Goal: Transaction & Acquisition: Purchase product/service

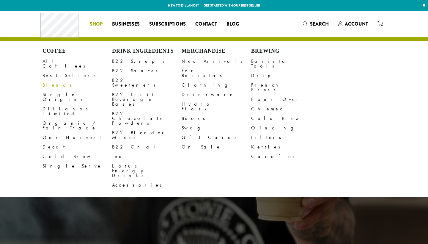
click at [93, 26] on li "Coffee All Coffees Best Sellers Blends Single Origins Dillanos Limited Organic …" at bounding box center [96, 24] width 22 height 10
click at [48, 80] on link "Blends" at bounding box center [78, 85] width 70 height 10
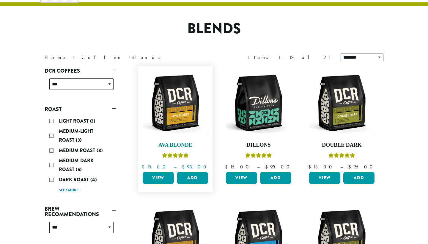
scroll to position [38, 0]
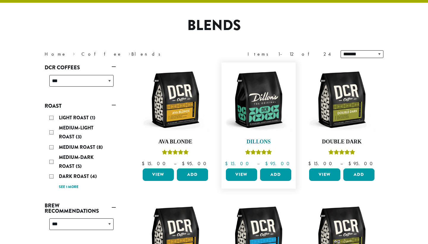
click at [263, 125] on img at bounding box center [259, 99] width 68 height 68
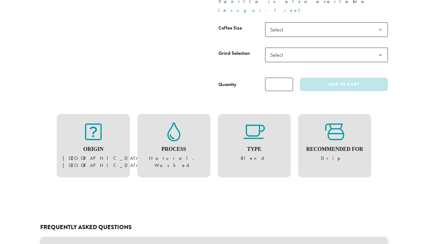
scroll to position [330, 0]
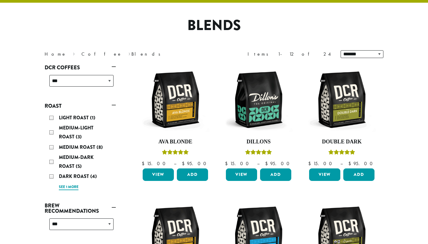
click at [66, 186] on link "See 1 more" at bounding box center [69, 187] width 20 height 6
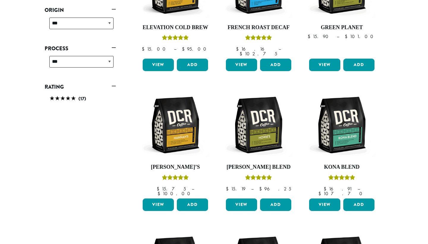
scroll to position [307, 0]
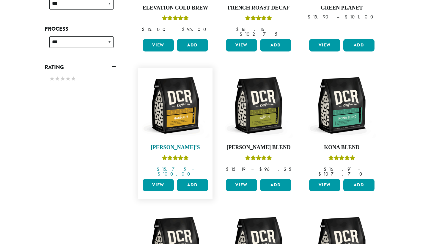
click at [172, 148] on link "Hannah’s $ 15.75 – $ 100.00 Price range: $15.75 through $100.00" at bounding box center [175, 123] width 68 height 105
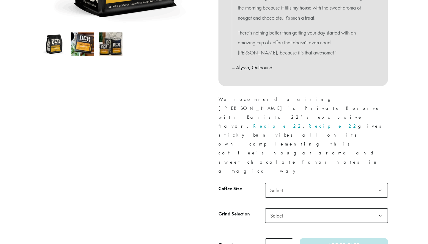
scroll to position [197, 0]
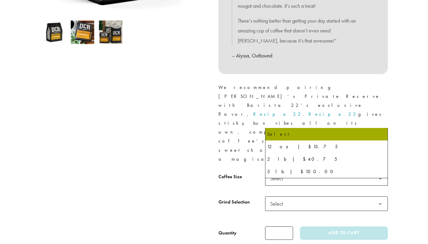
click at [283, 172] on span "Select" at bounding box center [278, 178] width 21 height 12
